Goal: Navigation & Orientation: Find specific page/section

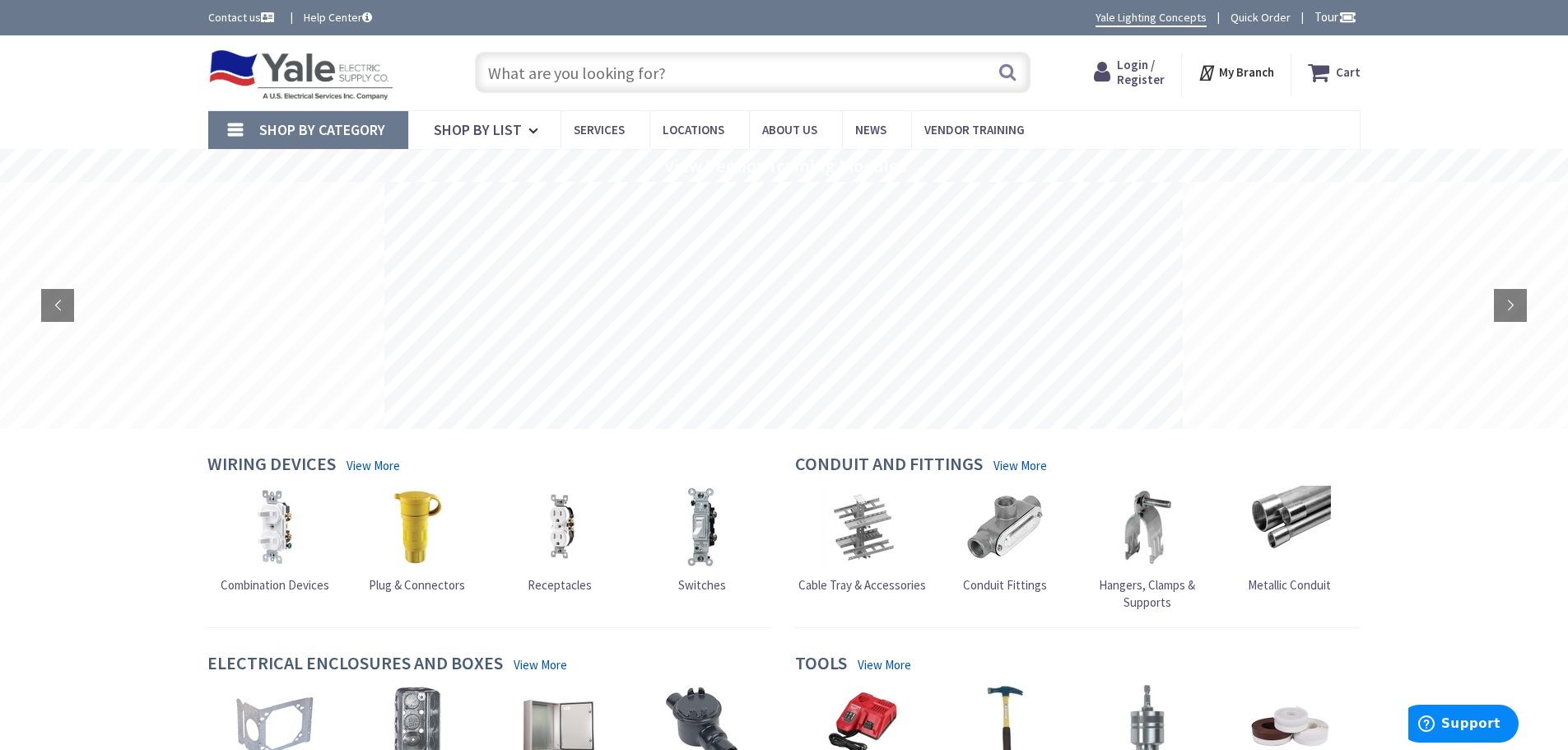
click at [306, 76] on img at bounding box center [301, 74] width 186 height 51
click at [296, 81] on img at bounding box center [301, 74] width 186 height 51
click at [314, 73] on img at bounding box center [301, 74] width 186 height 51
